Goal: Task Accomplishment & Management: Use online tool/utility

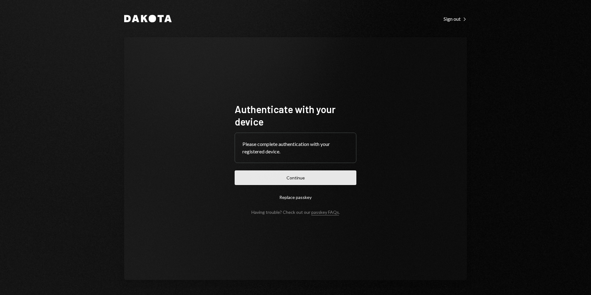
click at [335, 178] on button "Continue" at bounding box center [296, 178] width 122 height 15
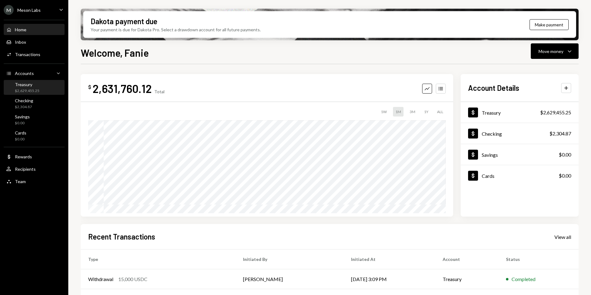
click at [43, 86] on div "Treasury $2,629,455.25" at bounding box center [34, 88] width 56 height 12
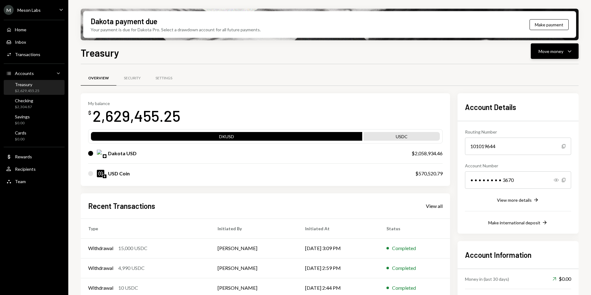
click at [535, 56] on button "Move money Caret Down" at bounding box center [555, 51] width 48 height 16
click at [534, 68] on div "Send" at bounding box center [549, 70] width 45 height 7
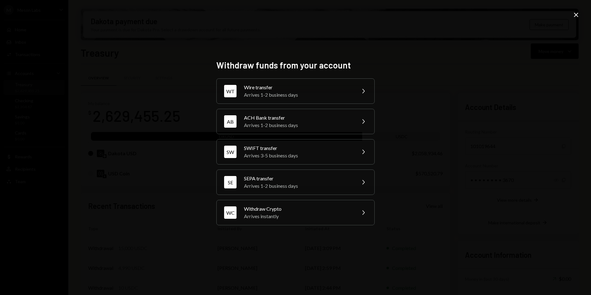
click at [574, 16] on icon at bounding box center [576, 15] width 4 height 4
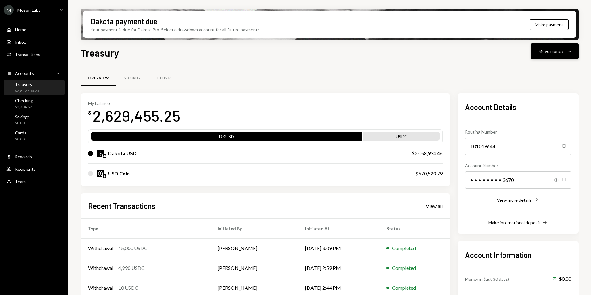
click at [565, 55] on div "Move money Caret Down" at bounding box center [555, 50] width 32 height 7
click at [538, 103] on div "Deposit Deposit" at bounding box center [545, 98] width 62 height 14
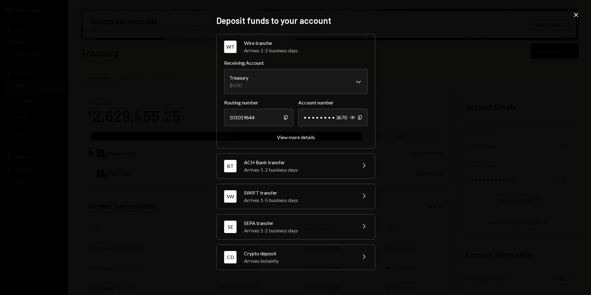
click at [349, 264] on div "Arrives instantly" at bounding box center [298, 261] width 109 height 7
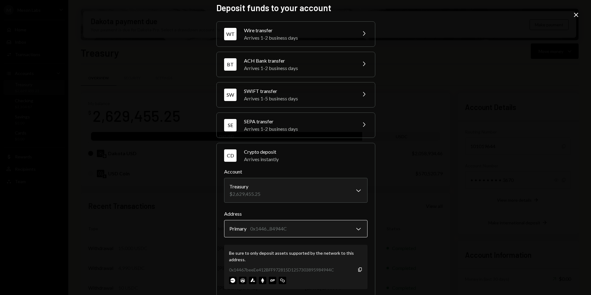
scroll to position [11, 0]
